Goal: Information Seeking & Learning: Check status

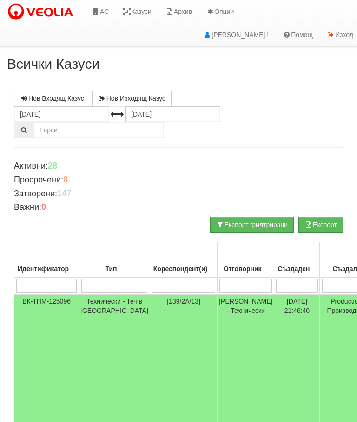
click at [140, 11] on link "Казуси" at bounding box center [137, 11] width 43 height 23
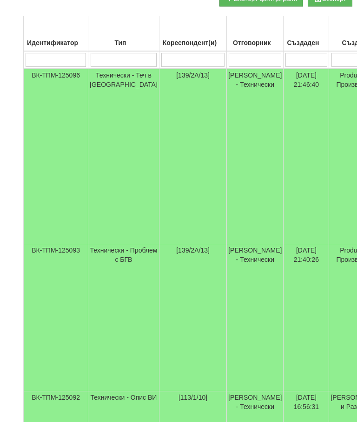
scroll to position [226, 0]
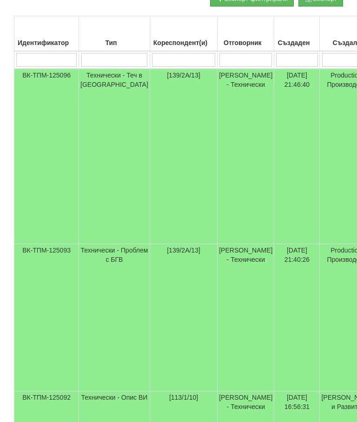
click at [159, 54] on input "search" at bounding box center [183, 60] width 63 height 14
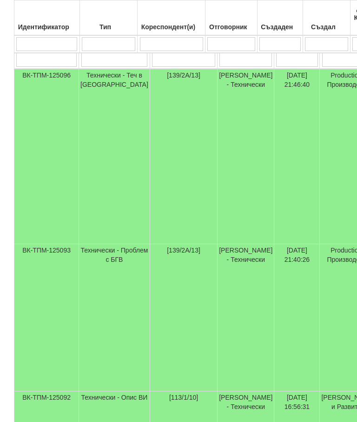
scroll to position [226, 0]
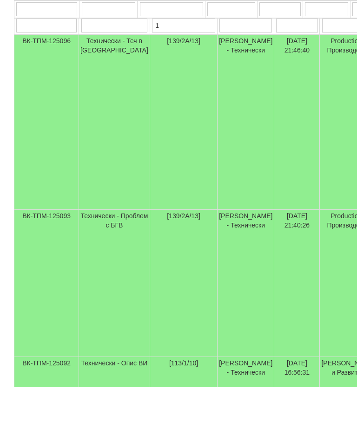
type input "13"
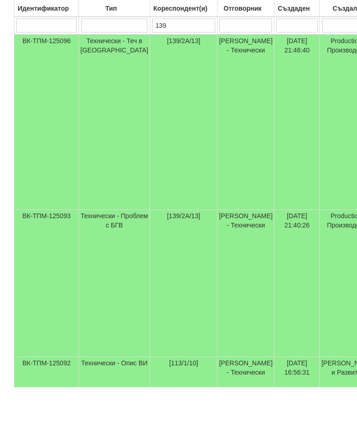
type input "139/"
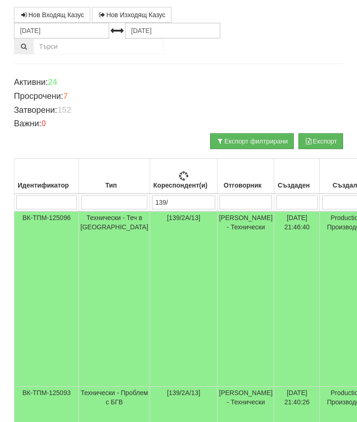
type input "139/"
type input "139/2"
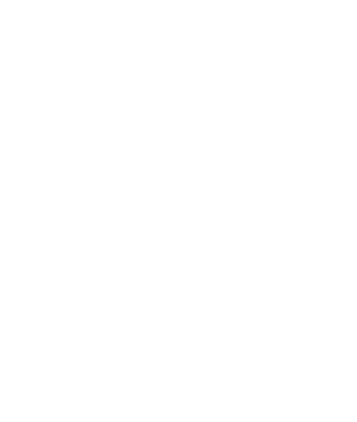
scroll to position [0, 0]
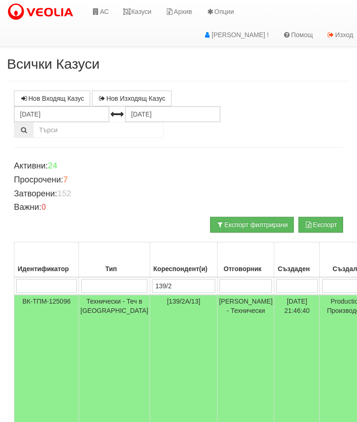
type input "139/2"
click at [25, 112] on input "[DATE]" at bounding box center [61, 114] width 95 height 16
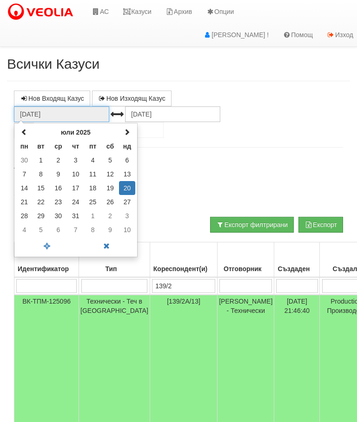
click at [25, 127] on th at bounding box center [24, 132] width 16 height 14
click at [22, 129] on span at bounding box center [24, 132] width 7 height 7
click at [76, 158] on td "1" at bounding box center [75, 160] width 17 height 14
type input "[DATE]"
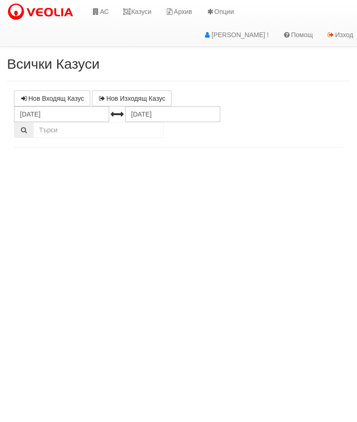
select select "10"
select select "1"
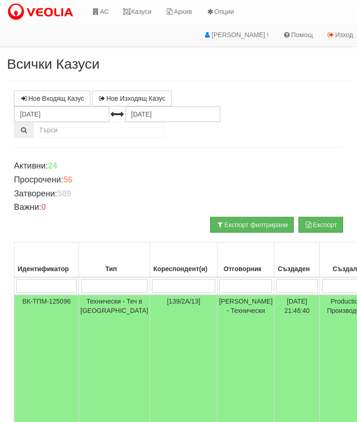
click at [164, 286] on input "search" at bounding box center [183, 286] width 63 height 14
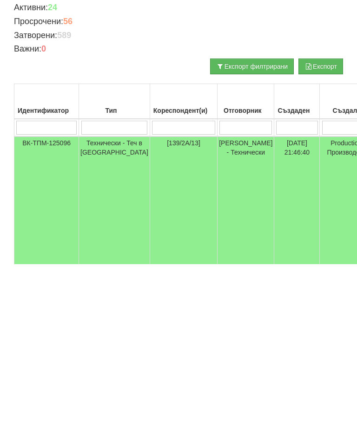
type input "1"
type input "139/2"
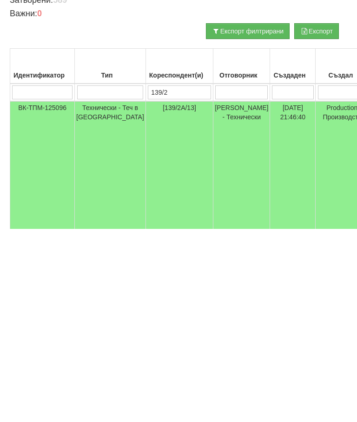
scroll to position [0, 4]
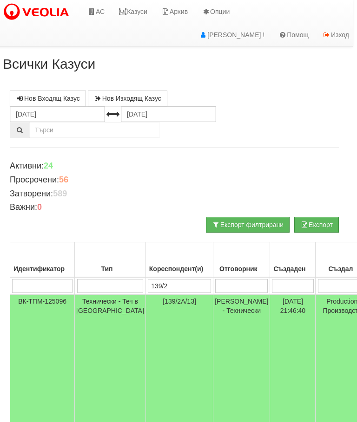
type input "139/2"
click at [141, 7] on link "Казуси" at bounding box center [133, 11] width 43 height 23
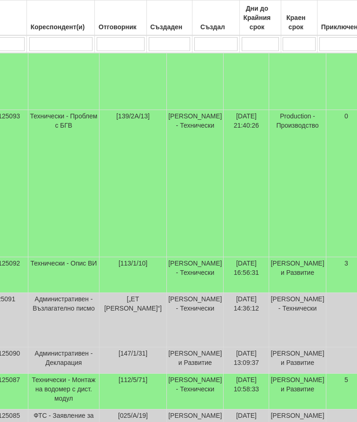
scroll to position [361, 0]
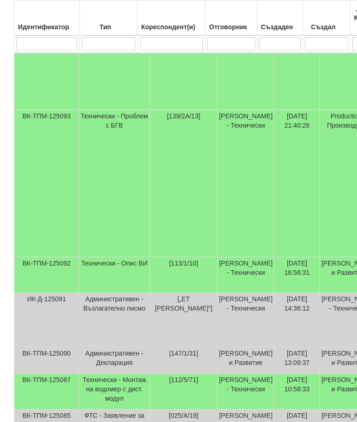
click at [108, 274] on td "Технически - Опис ВИ" at bounding box center [114, 275] width 71 height 36
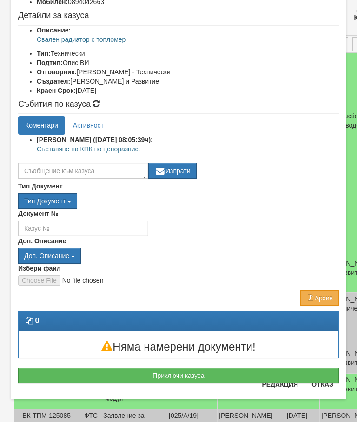
scroll to position [99, 0]
click at [332, 362] on div "Приключи казуса" at bounding box center [178, 371] width 335 height 25
click at [326, 384] on button "Отказ" at bounding box center [322, 384] width 33 height 15
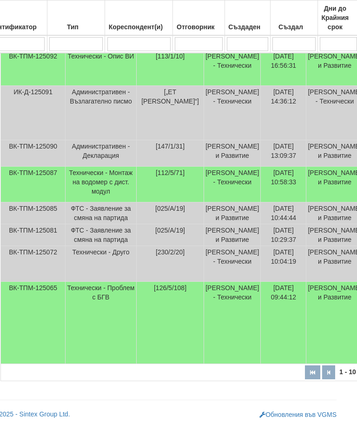
scroll to position [568, 0]
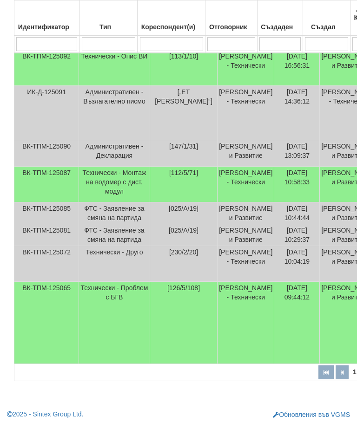
click at [30, 361] on td "ВК-ТПМ-125065" at bounding box center [46, 323] width 65 height 82
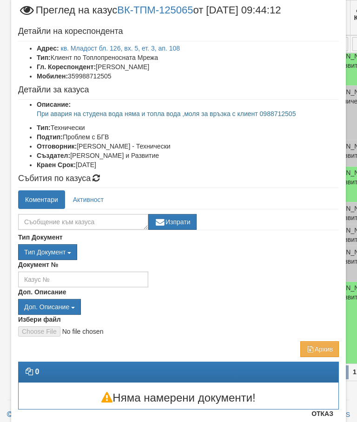
scroll to position [26, 0]
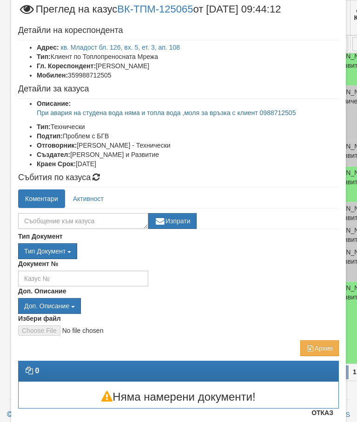
click at [331, 419] on button "Отказ" at bounding box center [322, 413] width 33 height 15
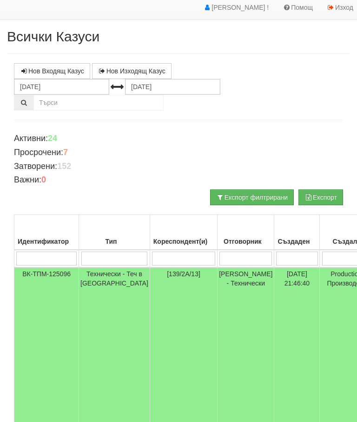
scroll to position [0, 0]
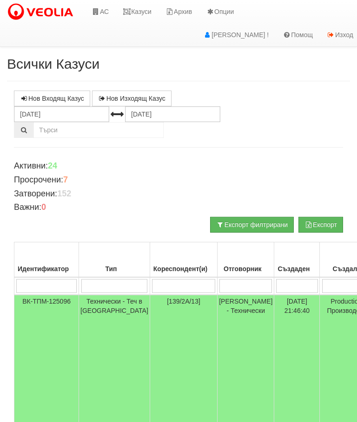
click at [137, 10] on link "Казуси" at bounding box center [137, 11] width 43 height 23
